Goal: Task Accomplishment & Management: Use online tool/utility

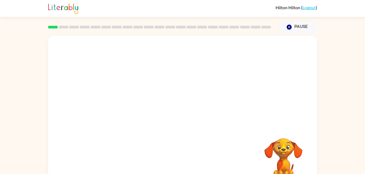
scroll to position [17, 0]
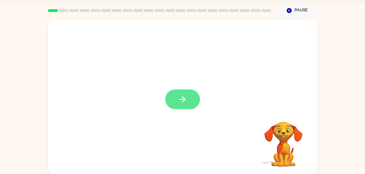
click at [191, 102] on button "button" at bounding box center [182, 100] width 35 height 20
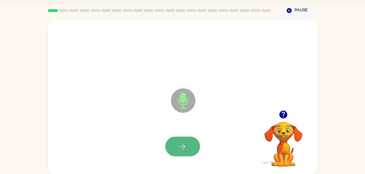
click at [187, 154] on button "button" at bounding box center [182, 147] width 35 height 20
click at [175, 154] on button "button" at bounding box center [182, 147] width 35 height 20
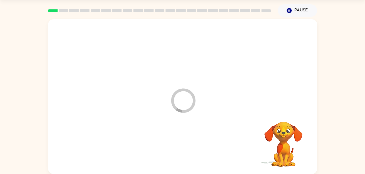
click at [186, 140] on div at bounding box center [183, 147] width 258 height 45
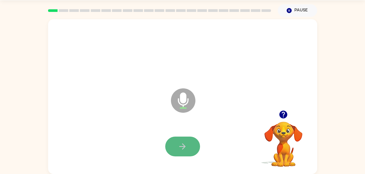
click at [179, 139] on button "button" at bounding box center [182, 147] width 35 height 20
drag, startPoint x: 179, startPoint y: 139, endPoint x: 182, endPoint y: 145, distance: 7.3
click at [182, 145] on button "button" at bounding box center [182, 147] width 35 height 20
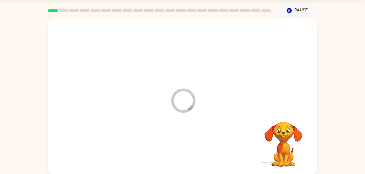
click at [182, 145] on div at bounding box center [183, 147] width 258 height 45
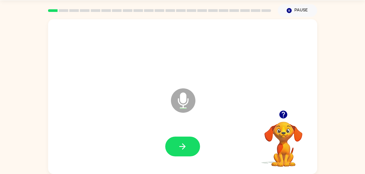
click at [182, 145] on icon "button" at bounding box center [183, 147] width 10 height 10
click at [182, 145] on div at bounding box center [182, 147] width 35 height 20
click at [183, 148] on icon "button" at bounding box center [183, 147] width 10 height 10
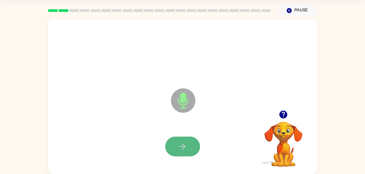
click at [198, 145] on button "button" at bounding box center [182, 147] width 35 height 20
click at [198, 145] on div at bounding box center [182, 147] width 35 height 20
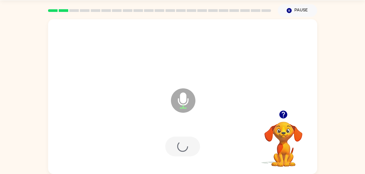
click at [198, 145] on div at bounding box center [182, 147] width 35 height 20
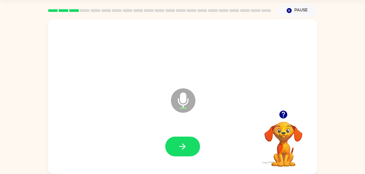
click at [170, 137] on div at bounding box center [182, 147] width 35 height 20
click at [183, 143] on icon "button" at bounding box center [183, 147] width 10 height 10
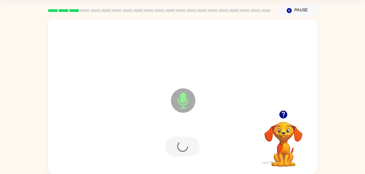
click at [183, 143] on div at bounding box center [182, 147] width 35 height 20
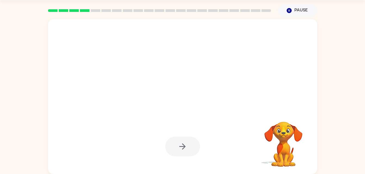
click at [185, 145] on div at bounding box center [182, 147] width 35 height 20
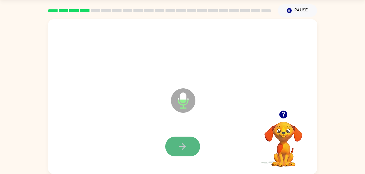
click at [188, 148] on button "button" at bounding box center [182, 147] width 35 height 20
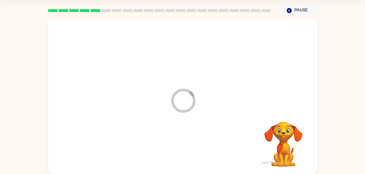
click at [200, 142] on div at bounding box center [183, 147] width 258 height 45
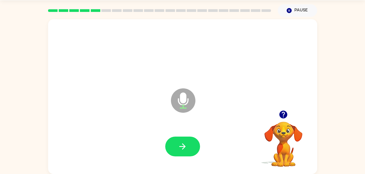
click at [192, 160] on div at bounding box center [183, 147] width 258 height 45
click at [190, 155] on button "button" at bounding box center [182, 147] width 35 height 20
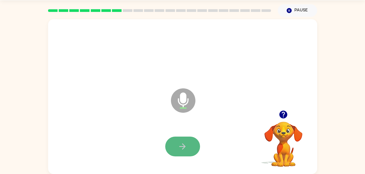
drag, startPoint x: 190, startPoint y: 155, endPoint x: 180, endPoint y: 150, distance: 11.0
click at [180, 150] on icon "button" at bounding box center [183, 147] width 10 height 10
drag, startPoint x: 180, startPoint y: 150, endPoint x: 164, endPoint y: 154, distance: 16.9
click at [164, 154] on div at bounding box center [183, 147] width 258 height 45
click at [181, 151] on icon "button" at bounding box center [183, 147] width 10 height 10
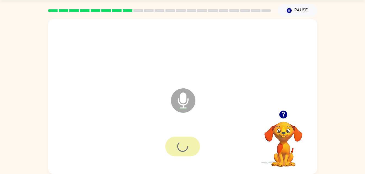
click at [181, 151] on div at bounding box center [182, 147] width 35 height 20
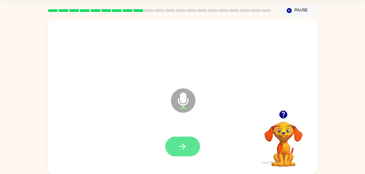
click at [183, 147] on icon "button" at bounding box center [182, 147] width 6 height 6
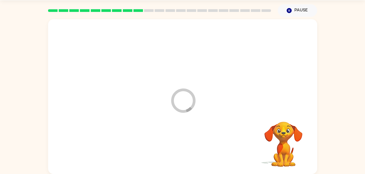
click at [183, 147] on div at bounding box center [183, 147] width 258 height 45
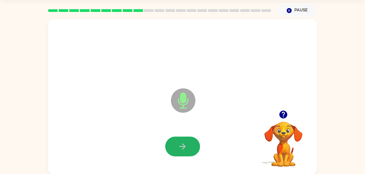
drag, startPoint x: 183, startPoint y: 147, endPoint x: 183, endPoint y: 142, distance: 5.2
click at [183, 142] on button "button" at bounding box center [182, 147] width 35 height 20
click at [183, 142] on div at bounding box center [182, 147] width 35 height 20
click at [183, 144] on icon "button" at bounding box center [182, 147] width 6 height 6
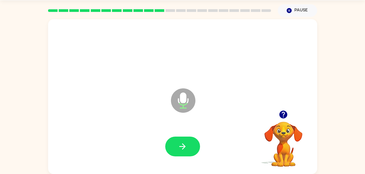
drag, startPoint x: 182, startPoint y: 141, endPoint x: 159, endPoint y: 146, distance: 23.7
click at [159, 146] on div at bounding box center [183, 147] width 258 height 45
click at [174, 155] on button "button" at bounding box center [182, 147] width 35 height 20
click at [214, 113] on icon "Microphone The Microphone is here when it is your turn to talk" at bounding box center [211, 107] width 82 height 41
click at [195, 142] on button "button" at bounding box center [182, 147] width 35 height 20
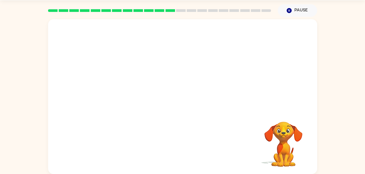
drag, startPoint x: 195, startPoint y: 142, endPoint x: 177, endPoint y: 111, distance: 35.2
click at [177, 111] on div at bounding box center [182, 96] width 269 height 155
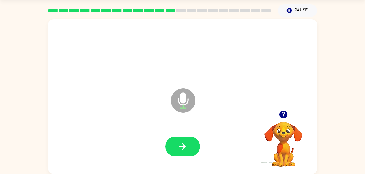
click at [184, 135] on div at bounding box center [183, 147] width 258 height 45
click at [185, 143] on icon "button" at bounding box center [183, 147] width 10 height 10
click at [199, 150] on button "button" at bounding box center [182, 147] width 35 height 20
click at [187, 154] on button "button" at bounding box center [182, 147] width 35 height 20
click at [187, 151] on button "button" at bounding box center [182, 147] width 35 height 20
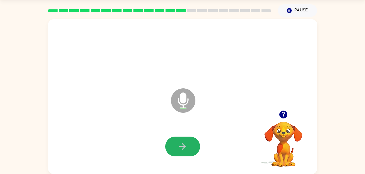
click at [187, 151] on div at bounding box center [183, 147] width 258 height 45
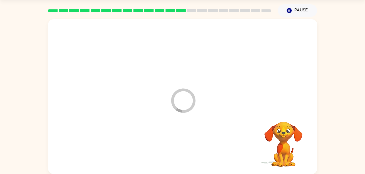
click at [187, 151] on div at bounding box center [183, 147] width 258 height 45
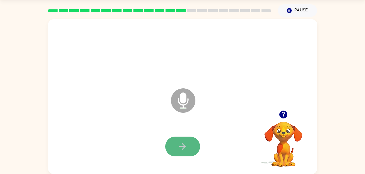
drag, startPoint x: 187, startPoint y: 152, endPoint x: 173, endPoint y: 154, distance: 14.6
click at [173, 154] on button "button" at bounding box center [182, 147] width 35 height 20
click at [187, 142] on icon "button" at bounding box center [183, 147] width 10 height 10
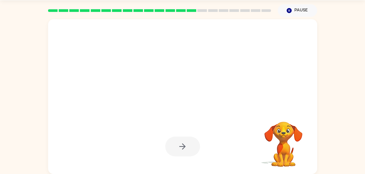
click at [186, 141] on div at bounding box center [182, 147] width 35 height 20
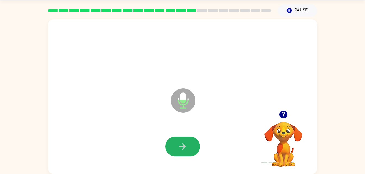
drag, startPoint x: 186, startPoint y: 141, endPoint x: 184, endPoint y: 165, distance: 24.3
click at [184, 165] on div at bounding box center [183, 147] width 258 height 45
click at [193, 154] on button "button" at bounding box center [182, 147] width 35 height 20
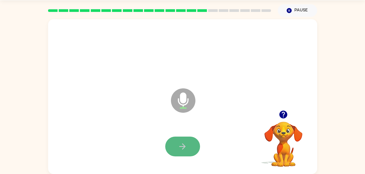
click at [180, 152] on button "button" at bounding box center [182, 147] width 35 height 20
drag, startPoint x: 180, startPoint y: 152, endPoint x: 135, endPoint y: 143, distance: 46.1
click at [135, 143] on div at bounding box center [183, 147] width 258 height 45
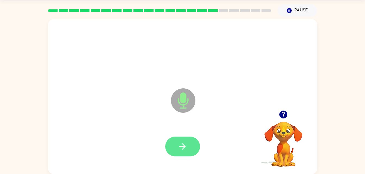
click at [172, 142] on button "button" at bounding box center [182, 147] width 35 height 20
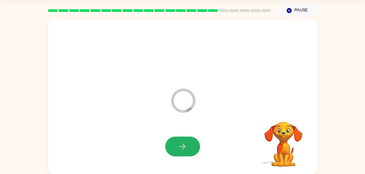
click at [181, 149] on icon "button" at bounding box center [183, 147] width 10 height 10
click at [181, 149] on div at bounding box center [182, 147] width 35 height 20
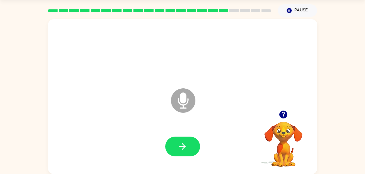
click at [184, 104] on icon at bounding box center [183, 101] width 24 height 24
click at [188, 154] on button "button" at bounding box center [182, 147] width 35 height 20
click at [252, 106] on div "Microphone The Microphone is here when it is your turn to talk" at bounding box center [182, 96] width 269 height 155
click at [282, 115] on icon "button" at bounding box center [283, 115] width 8 height 8
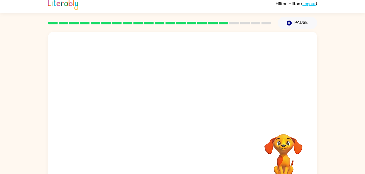
scroll to position [17, 0]
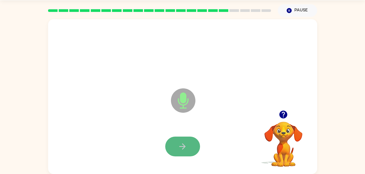
click at [180, 149] on icon "button" at bounding box center [183, 147] width 10 height 10
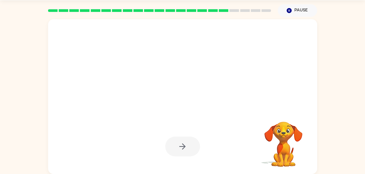
click at [111, 142] on div at bounding box center [183, 147] width 258 height 45
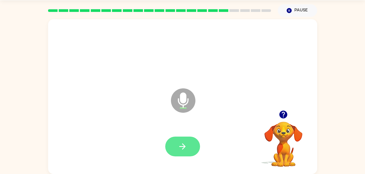
click at [176, 145] on button "button" at bounding box center [182, 147] width 35 height 20
click at [157, 158] on div at bounding box center [183, 147] width 258 height 45
click at [203, 139] on div at bounding box center [183, 147] width 258 height 45
click at [197, 143] on button "button" at bounding box center [182, 147] width 35 height 20
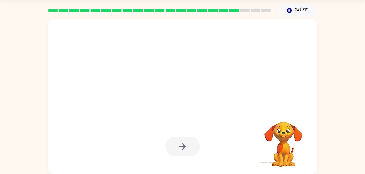
click at [187, 136] on div at bounding box center [183, 147] width 258 height 45
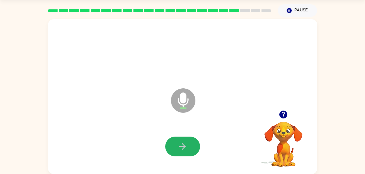
click at [193, 137] on button "button" at bounding box center [182, 147] width 35 height 20
click at [193, 142] on button "button" at bounding box center [182, 147] width 35 height 20
click at [179, 144] on icon "button" at bounding box center [183, 147] width 10 height 10
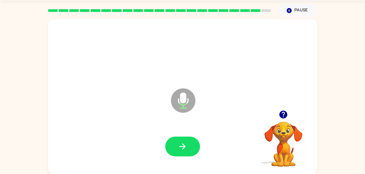
click at [174, 121] on icon "Microphone The Microphone is here when it is your turn to talk" at bounding box center [211, 107] width 82 height 41
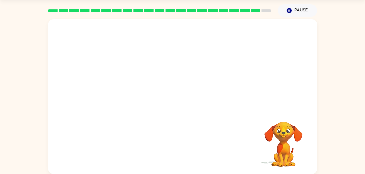
click at [183, 143] on div at bounding box center [183, 147] width 258 height 45
click at [183, 143] on div at bounding box center [182, 147] width 35 height 20
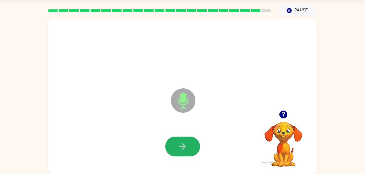
click at [183, 143] on icon "button" at bounding box center [183, 147] width 10 height 10
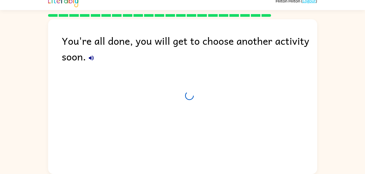
scroll to position [7, 0]
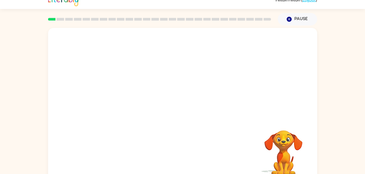
scroll to position [17, 0]
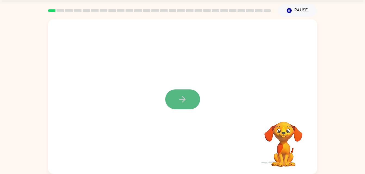
click at [186, 93] on button "button" at bounding box center [182, 100] width 35 height 20
click at [186, 93] on div at bounding box center [170, 87] width 232 height 20
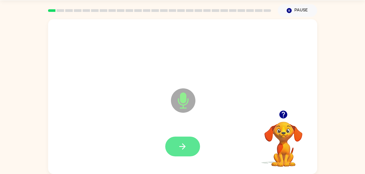
click at [181, 143] on icon "button" at bounding box center [183, 147] width 10 height 10
click at [185, 137] on button "button" at bounding box center [182, 147] width 35 height 20
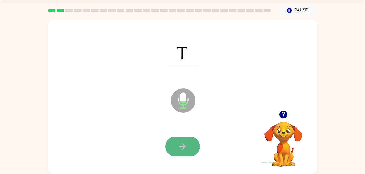
click at [185, 143] on icon "button" at bounding box center [183, 147] width 10 height 10
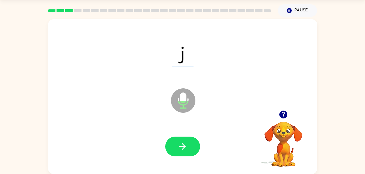
click at [186, 144] on icon "button" at bounding box center [183, 147] width 10 height 10
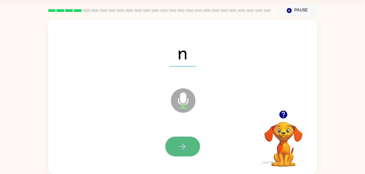
click at [179, 144] on icon "button" at bounding box center [183, 147] width 10 height 10
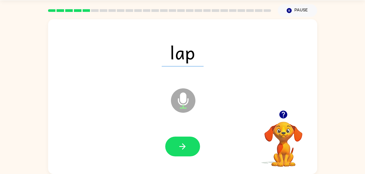
click at [179, 144] on icon "button" at bounding box center [183, 147] width 10 height 10
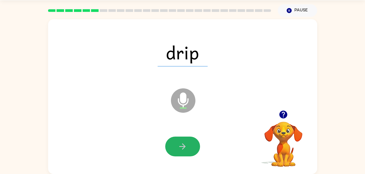
click at [179, 144] on icon "button" at bounding box center [183, 147] width 10 height 10
click at [179, 144] on div at bounding box center [182, 147] width 35 height 20
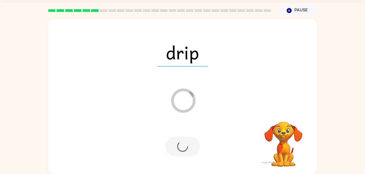
click at [179, 144] on div at bounding box center [182, 147] width 35 height 20
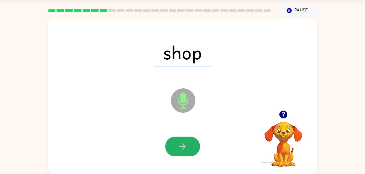
click at [179, 144] on icon "button" at bounding box center [183, 147] width 10 height 10
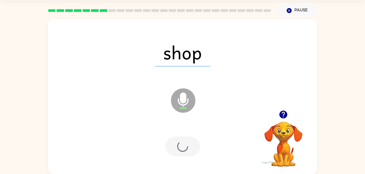
click at [179, 144] on div at bounding box center [182, 147] width 35 height 20
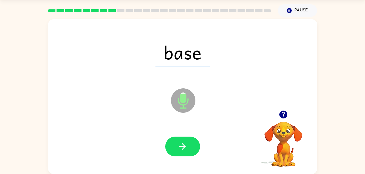
click at [179, 144] on icon "button" at bounding box center [183, 147] width 10 height 10
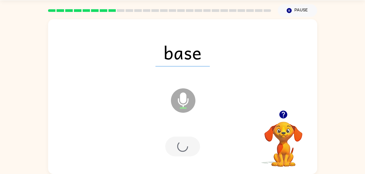
click at [179, 144] on div at bounding box center [182, 147] width 35 height 20
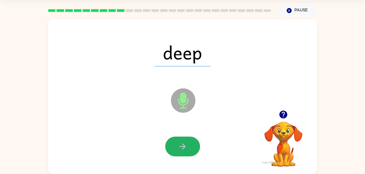
click at [179, 144] on icon "button" at bounding box center [183, 147] width 10 height 10
click at [179, 144] on div at bounding box center [182, 147] width 35 height 20
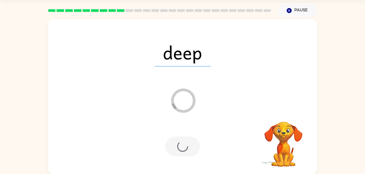
click at [179, 144] on div at bounding box center [182, 147] width 35 height 20
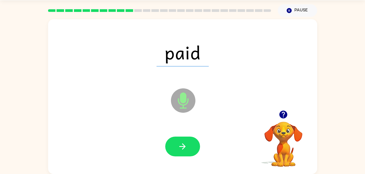
click at [113, 119] on div "paid Microphone The Microphone is here when it is your turn to talk" at bounding box center [182, 96] width 269 height 155
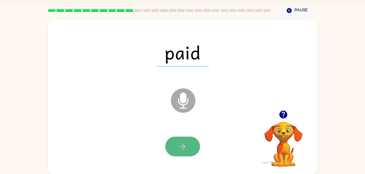
click at [180, 148] on icon "button" at bounding box center [183, 147] width 10 height 10
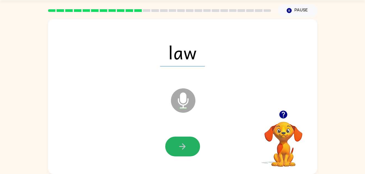
click at [180, 148] on icon "button" at bounding box center [183, 147] width 10 height 10
click at [180, 148] on div at bounding box center [182, 147] width 35 height 20
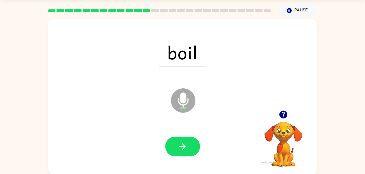
click at [191, 170] on div "boil Microphone The Microphone is here when it is your turn to talk" at bounding box center [182, 96] width 269 height 155
click at [191, 170] on div "boil Loader Your response is being sent to our graders" at bounding box center [182, 96] width 269 height 155
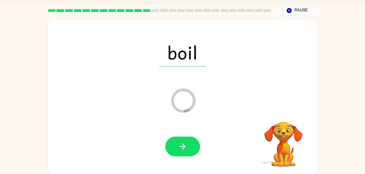
click at [191, 170] on div "boil Loader Your response is being sent to our graders" at bounding box center [182, 96] width 269 height 155
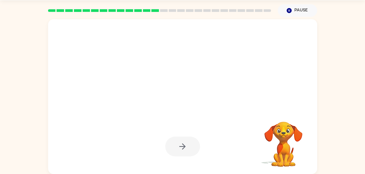
click at [191, 170] on div at bounding box center [182, 96] width 269 height 155
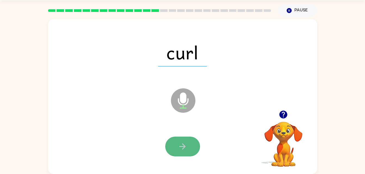
click at [185, 151] on icon "button" at bounding box center [183, 147] width 10 height 10
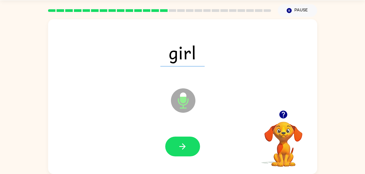
click at [185, 151] on icon "button" at bounding box center [183, 147] width 10 height 10
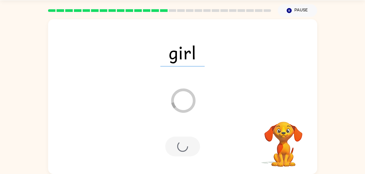
click at [185, 151] on div at bounding box center [182, 147] width 35 height 20
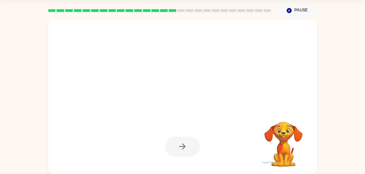
click at [185, 151] on div at bounding box center [182, 147] width 35 height 20
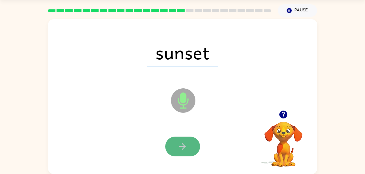
click at [187, 142] on button "button" at bounding box center [182, 147] width 35 height 20
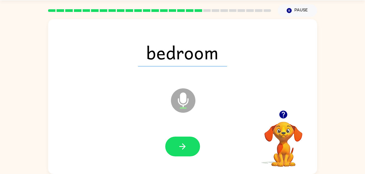
click at [193, 158] on div at bounding box center [183, 147] width 258 height 45
click at [187, 149] on icon "button" at bounding box center [183, 147] width 10 height 10
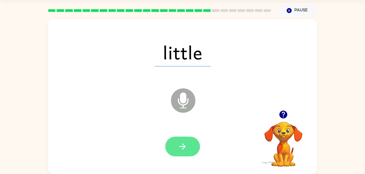
click at [189, 138] on button "button" at bounding box center [182, 147] width 35 height 20
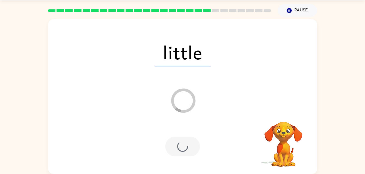
click at [191, 143] on div at bounding box center [182, 147] width 35 height 20
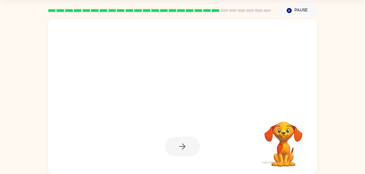
click at [191, 143] on div at bounding box center [182, 147] width 35 height 20
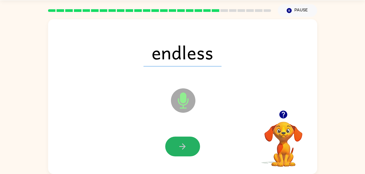
click at [191, 143] on button "button" at bounding box center [182, 147] width 35 height 20
click at [191, 143] on div at bounding box center [182, 147] width 35 height 20
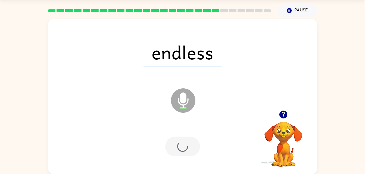
click at [191, 143] on div at bounding box center [182, 147] width 35 height 20
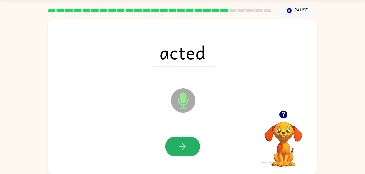
click at [191, 143] on button "button" at bounding box center [182, 147] width 35 height 20
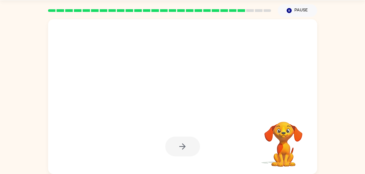
click at [187, 143] on div at bounding box center [182, 147] width 35 height 20
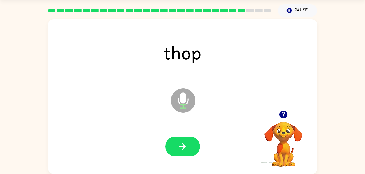
click at [187, 153] on button "button" at bounding box center [182, 147] width 35 height 20
click at [187, 153] on div at bounding box center [182, 147] width 35 height 20
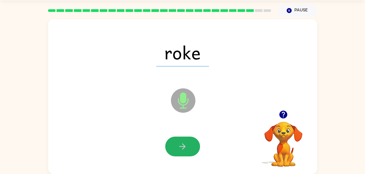
click at [187, 153] on button "button" at bounding box center [182, 147] width 35 height 20
click at [187, 153] on div at bounding box center [182, 147] width 35 height 20
drag, startPoint x: 179, startPoint y: 149, endPoint x: 183, endPoint y: 151, distance: 4.9
click at [183, 151] on icon "button" at bounding box center [183, 147] width 10 height 10
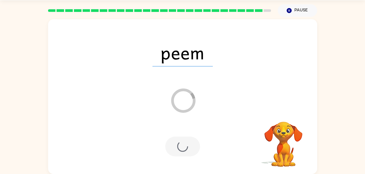
scroll to position [7, 0]
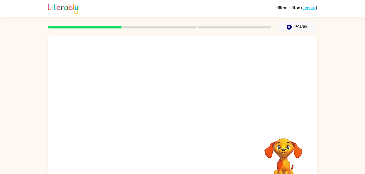
scroll to position [17, 0]
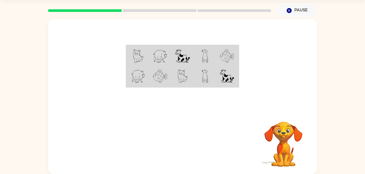
drag, startPoint x: 132, startPoint y: 161, endPoint x: 132, endPoint y: 104, distance: 57.3
click at [132, 104] on div "Your browser must support playing .mp4 files to use Literably. Please try using…" at bounding box center [182, 96] width 269 height 155
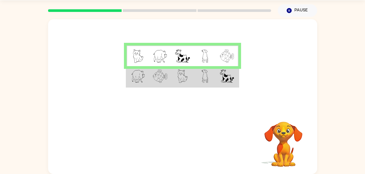
click at [152, 54] on td at bounding box center [160, 56] width 22 height 21
click at [238, 109] on div at bounding box center [182, 64] width 269 height 91
click at [234, 61] on td at bounding box center [227, 56] width 22 height 21
drag, startPoint x: 225, startPoint y: 27, endPoint x: 212, endPoint y: 58, distance: 33.8
click at [212, 58] on div at bounding box center [182, 64] width 269 height 91
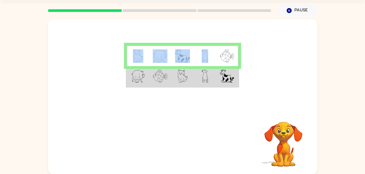
drag, startPoint x: 212, startPoint y: 58, endPoint x: 189, endPoint y: 38, distance: 31.0
click at [189, 38] on div at bounding box center [182, 64] width 269 height 91
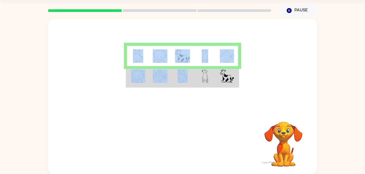
drag, startPoint x: 132, startPoint y: 54, endPoint x: 183, endPoint y: 74, distance: 55.4
click at [183, 74] on tbody at bounding box center [183, 67] width 112 height 42
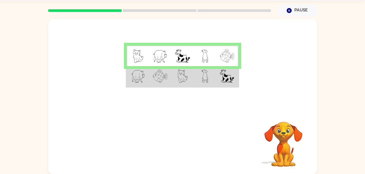
drag, startPoint x: 183, startPoint y: 74, endPoint x: 237, endPoint y: 99, distance: 59.4
click at [248, 101] on div at bounding box center [182, 64] width 269 height 91
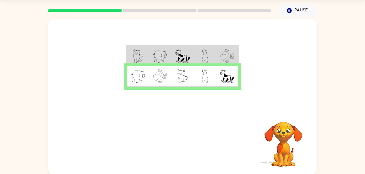
click at [229, 88] on table at bounding box center [182, 66] width 113 height 43
click at [232, 57] on img at bounding box center [227, 56] width 14 height 14
click at [196, 76] on td at bounding box center [205, 76] width 22 height 21
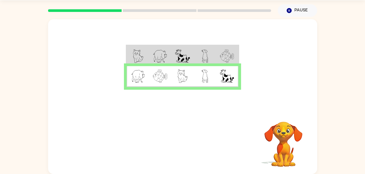
click at [142, 71] on img at bounding box center [138, 77] width 14 height 14
click at [192, 106] on div at bounding box center [182, 64] width 269 height 91
drag, startPoint x: 261, startPoint y: 117, endPoint x: 265, endPoint y: 118, distance: 4.0
click at [265, 118] on video "Your browser must support playing .mp4 files to use Literably. Please try using…" at bounding box center [283, 141] width 54 height 54
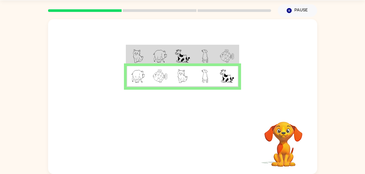
click at [235, 56] on td at bounding box center [227, 56] width 22 height 21
drag, startPoint x: 248, startPoint y: 77, endPoint x: 250, endPoint y: 72, distance: 6.1
click at [250, 72] on div at bounding box center [182, 64] width 269 height 91
click at [186, 76] on img at bounding box center [182, 77] width 10 height 14
click at [184, 76] on img at bounding box center [182, 77] width 10 height 14
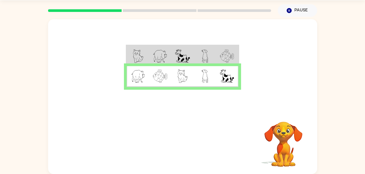
click at [184, 76] on img at bounding box center [182, 77] width 10 height 14
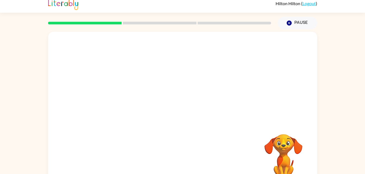
scroll to position [17, 0]
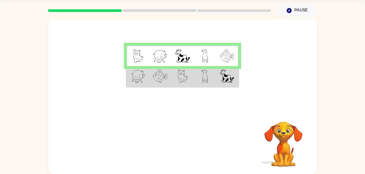
drag, startPoint x: 285, startPoint y: 150, endPoint x: 211, endPoint y: 135, distance: 75.5
click at [211, 135] on div "Your browser must support playing .mp4 files to use Literably. Please try using…" at bounding box center [182, 143] width 269 height 61
drag, startPoint x: 286, startPoint y: 155, endPoint x: 158, endPoint y: 73, distance: 152.6
click at [158, 73] on div "Your browser must support playing .mp4 files to use Literably. Please try using…" at bounding box center [182, 96] width 269 height 155
click at [169, 85] on td at bounding box center [160, 76] width 22 height 21
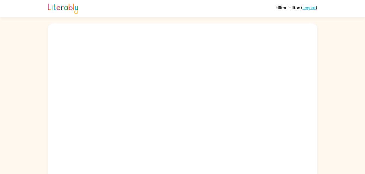
scroll to position [4, 0]
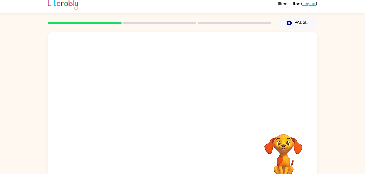
click at [57, 81] on div at bounding box center [182, 77] width 269 height 91
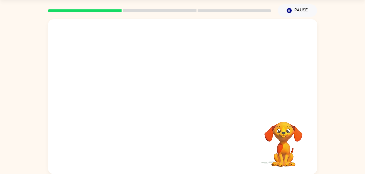
click at [289, 57] on div at bounding box center [182, 64] width 269 height 91
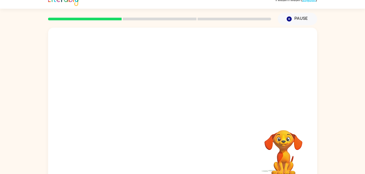
scroll to position [0, 0]
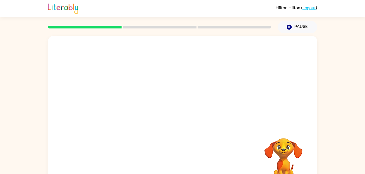
click at [265, 121] on div at bounding box center [182, 81] width 269 height 91
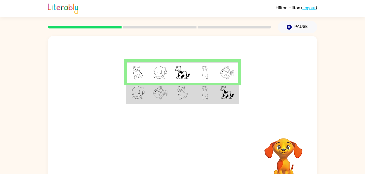
click at [57, 81] on div at bounding box center [182, 81] width 269 height 91
drag, startPoint x: 99, startPoint y: 163, endPoint x: 105, endPoint y: 159, distance: 6.8
click at [105, 159] on div "Your browser must support playing .mp4 files to use Literably. Please try using…" at bounding box center [182, 160] width 269 height 61
click at [127, 166] on div "Your browser must support playing .mp4 files to use Literably. Please try using…" at bounding box center [182, 160] width 269 height 61
click at [127, 169] on div "Your browser must support playing .mp4 files to use Literably. Please try using…" at bounding box center [182, 160] width 269 height 61
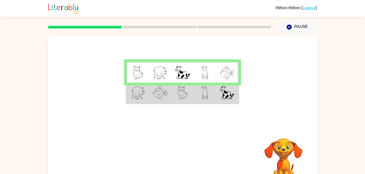
drag, startPoint x: 127, startPoint y: 169, endPoint x: 80, endPoint y: 94, distance: 88.9
click at [80, 94] on div at bounding box center [182, 81] width 269 height 91
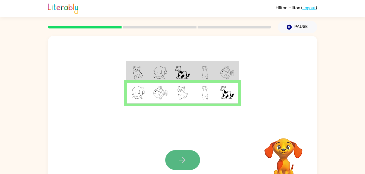
click at [175, 153] on button "button" at bounding box center [182, 161] width 35 height 20
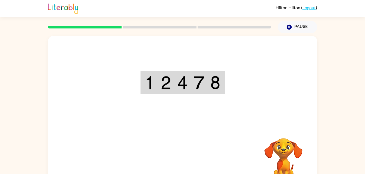
click at [154, 89] on img at bounding box center [150, 83] width 10 height 14
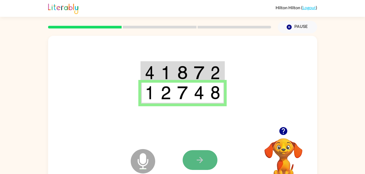
click at [207, 162] on button "button" at bounding box center [200, 161] width 35 height 20
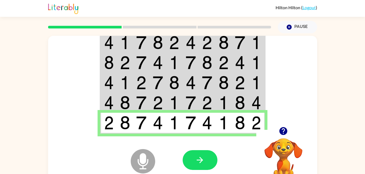
drag, startPoint x: 207, startPoint y: 162, endPoint x: 196, endPoint y: 164, distance: 11.0
click at [196, 164] on icon "button" at bounding box center [200, 161] width 10 height 10
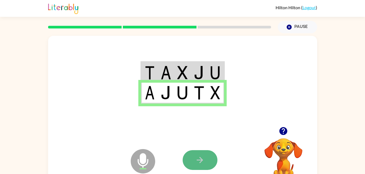
click at [190, 166] on button "button" at bounding box center [200, 161] width 35 height 20
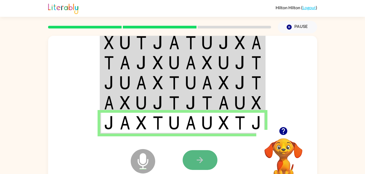
click at [213, 155] on button "button" at bounding box center [200, 161] width 35 height 20
